Goal: Task Accomplishment & Management: Use online tool/utility

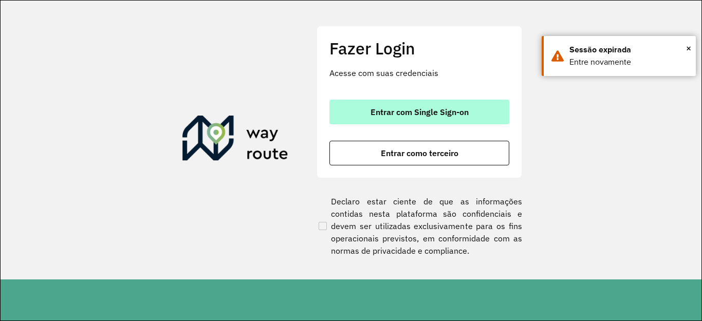
click at [396, 117] on button "Entrar com Single Sign-on" at bounding box center [420, 112] width 180 height 25
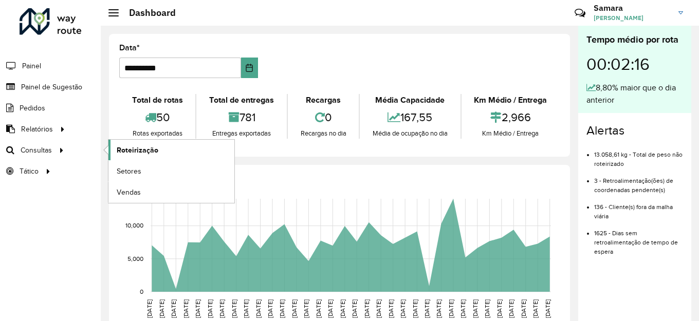
click at [131, 149] on span "Roteirização" at bounding box center [138, 150] width 42 height 11
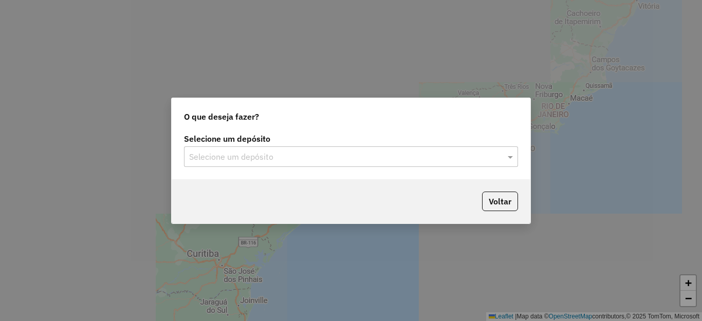
click at [315, 162] on input "text" at bounding box center [340, 157] width 303 height 12
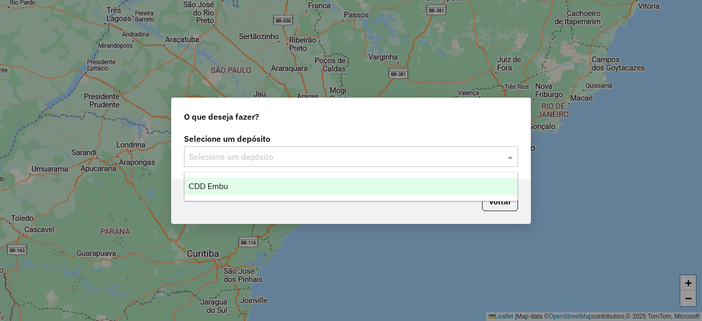
click at [242, 191] on div "CDD Embu" at bounding box center [351, 186] width 333 height 17
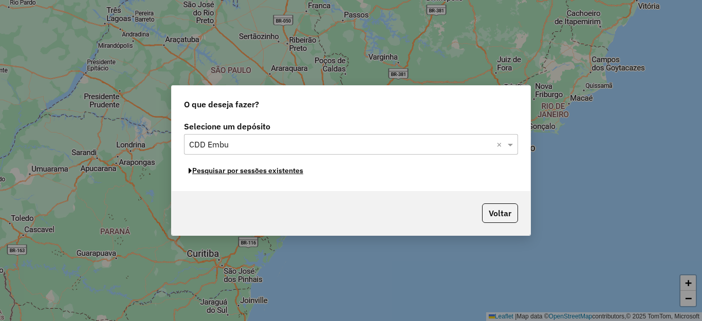
click at [245, 168] on button "Pesquisar por sessões existentes" at bounding box center [246, 171] width 124 height 16
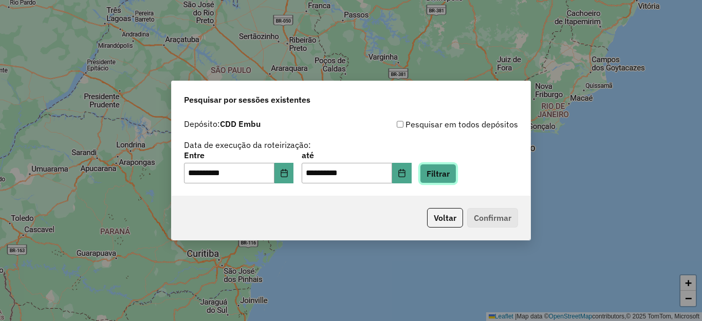
click at [457, 173] on button "Filtrar" at bounding box center [438, 174] width 37 height 20
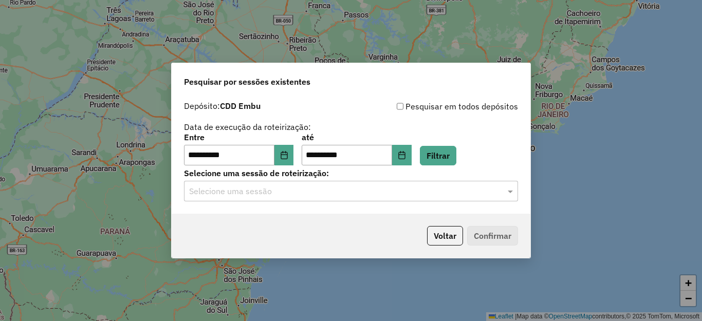
click at [252, 192] on input "text" at bounding box center [340, 192] width 303 height 12
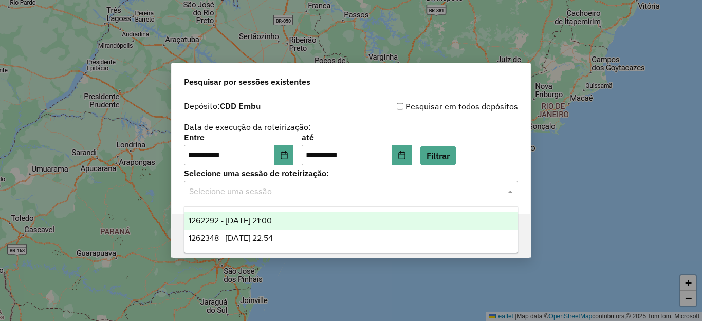
click at [241, 215] on div "1262292 - 09/09/2025 21:00" at bounding box center [351, 220] width 333 height 17
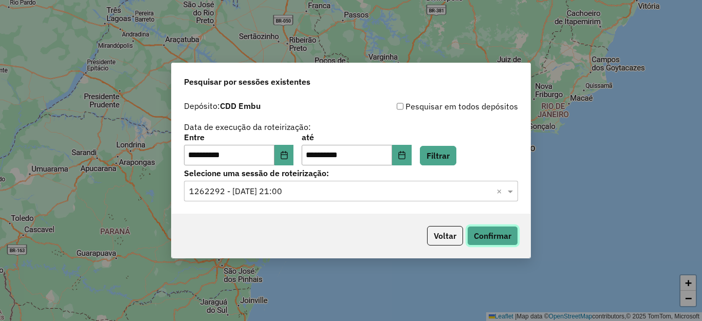
click at [495, 234] on button "Confirmar" at bounding box center [492, 236] width 51 height 20
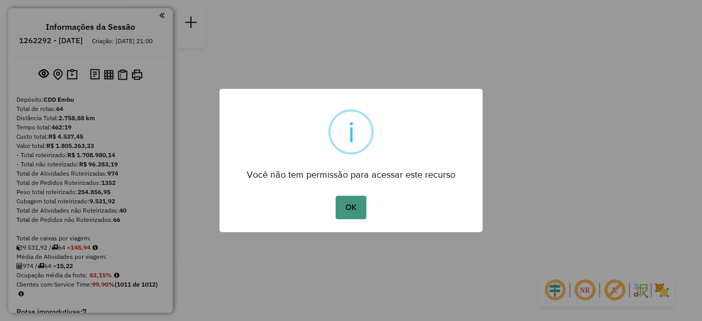
click at [352, 207] on button "OK" at bounding box center [351, 208] width 30 height 24
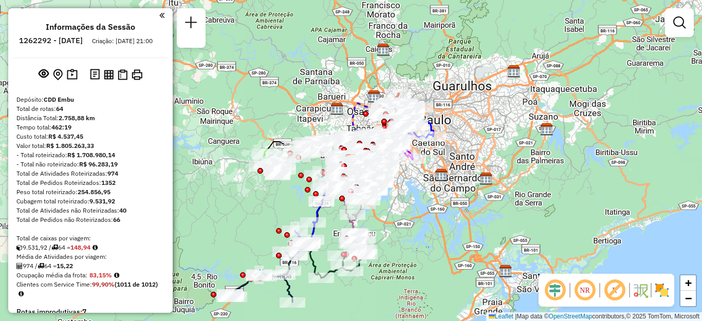
click at [662, 288] on img at bounding box center [662, 290] width 16 height 16
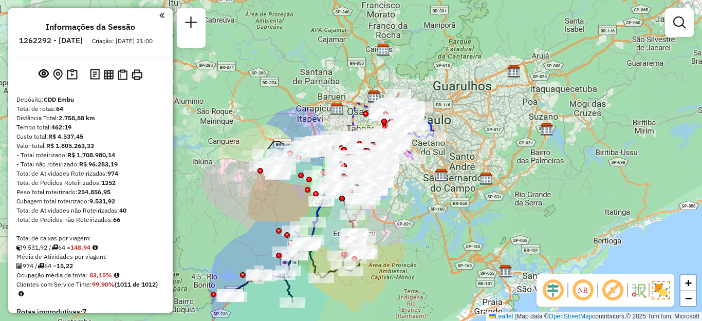
click at [609, 291] on em at bounding box center [613, 290] width 25 height 25
click at [580, 290] on em at bounding box center [583, 290] width 25 height 25
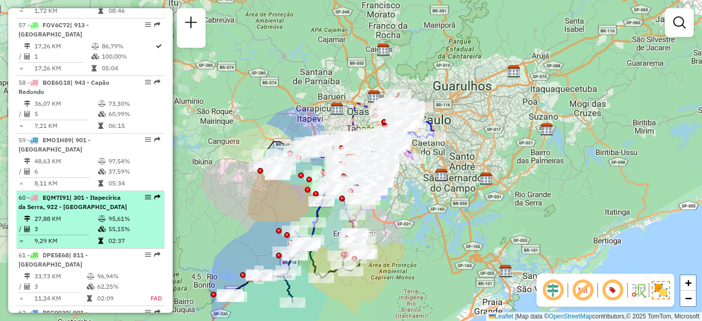
click at [86, 194] on span "| 301 - Itapecirica da Serra, 922 - Pinheirinho" at bounding box center [73, 202] width 109 height 17
select select "**********"
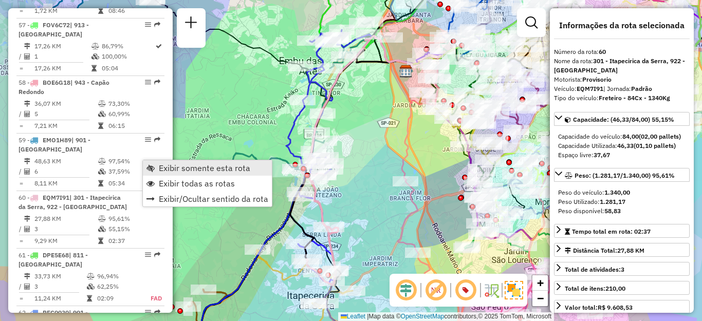
click at [166, 167] on span "Exibir somente esta rota" at bounding box center [205, 168] width 92 height 8
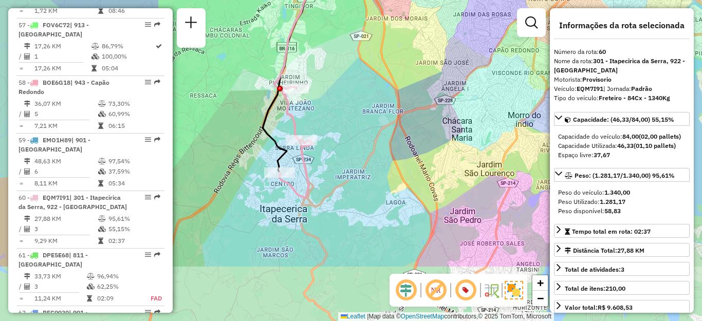
drag, startPoint x: 385, startPoint y: 201, endPoint x: 357, endPoint y: 113, distance: 92.2
click at [357, 113] on div "Janela de atendimento Grade de atendimento Capacidade Transportadoras Veículos …" at bounding box center [351, 160] width 702 height 321
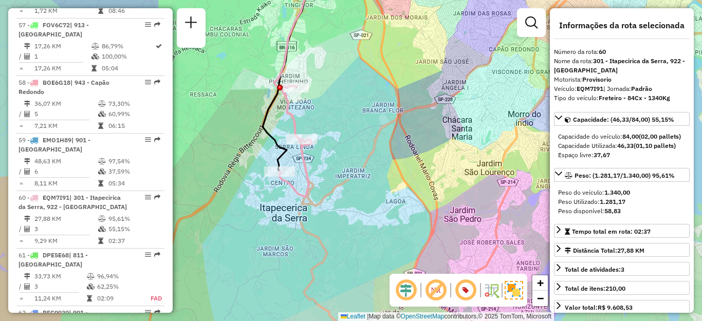
scroll to position [3895, 0]
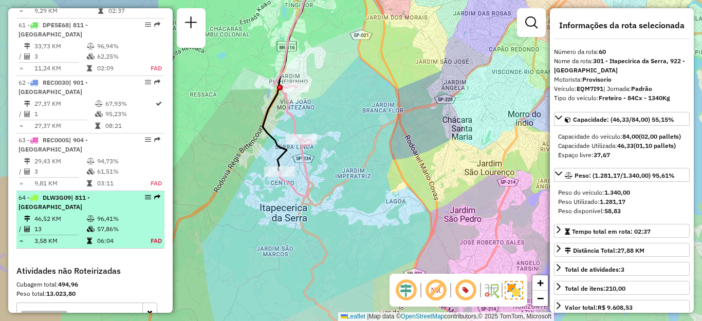
click at [62, 193] on div "64 - DLW3G09 | 811 - Paraisopolis" at bounding box center [73, 202] width 109 height 19
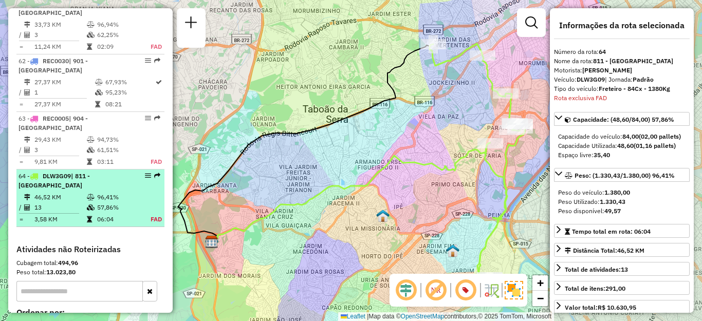
scroll to position [4019, 0]
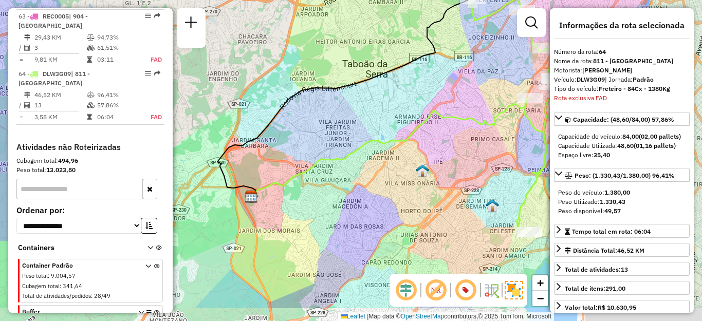
drag, startPoint x: 347, startPoint y: 201, endPoint x: 381, endPoint y: 156, distance: 56.2
click at [386, 156] on div "Janela de atendimento Grade de atendimento Capacidade Transportadoras Veículos …" at bounding box center [351, 160] width 702 height 321
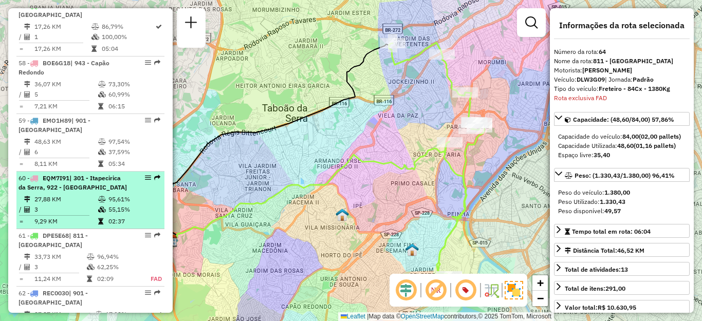
scroll to position [3659, 0]
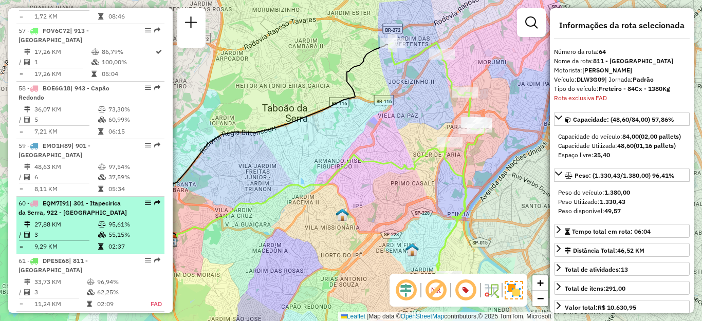
click at [80, 200] on span "| 301 - Itapecirica da Serra, 922 - Pinheirinho" at bounding box center [73, 208] width 109 height 17
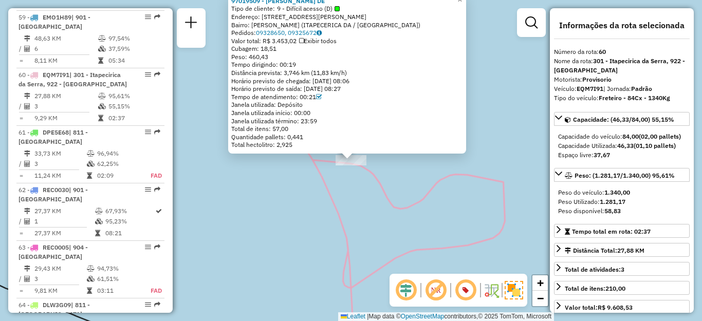
scroll to position [3810, 0]
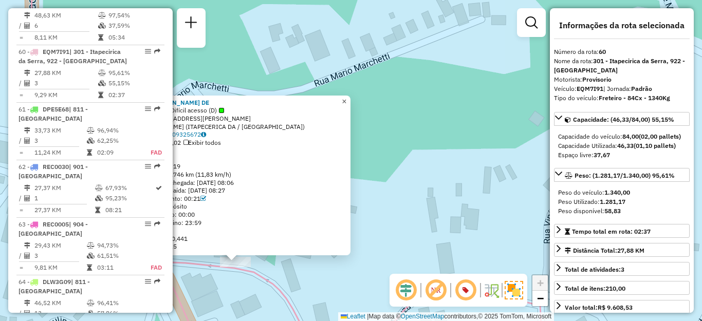
click at [347, 97] on span "×" at bounding box center [344, 101] width 5 height 9
